Goal: Task Accomplishment & Management: Complete application form

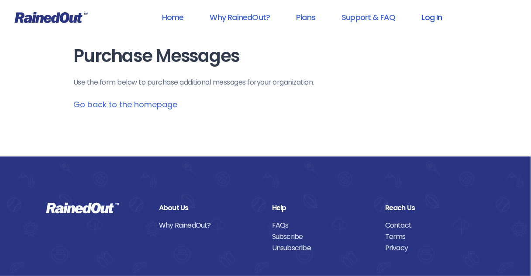
click at [428, 17] on link "Log In" at bounding box center [432, 17] width 43 height 20
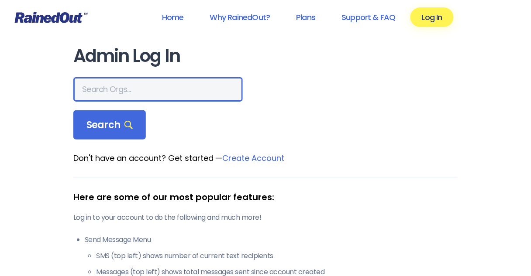
click at [106, 89] on input "text" at bounding box center [157, 89] width 169 height 24
type input "[DEMOGRAPHIC_DATA]"
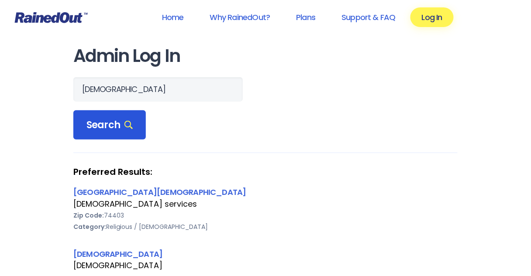
click at [103, 124] on span "Search" at bounding box center [109, 125] width 46 height 12
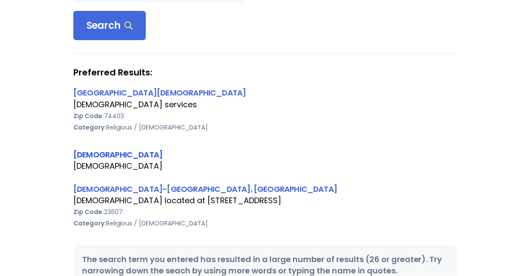
scroll to position [105, 0]
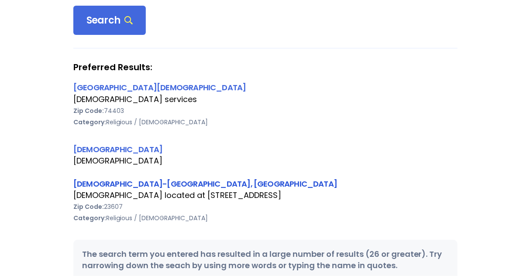
click at [104, 183] on link "[DEMOGRAPHIC_DATA]-[GEOGRAPHIC_DATA], [GEOGRAPHIC_DATA]" at bounding box center [205, 184] width 264 height 11
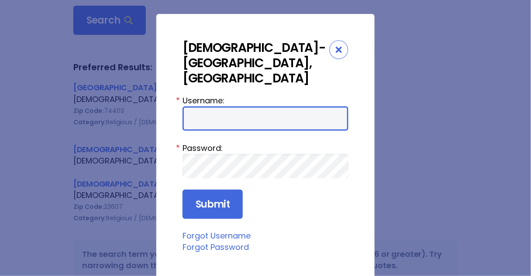
type input "Preston954"
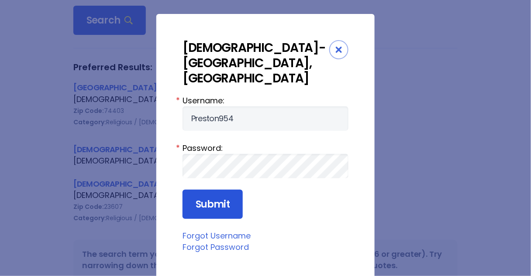
click at [199, 190] on input "Submit" at bounding box center [213, 205] width 60 height 30
